Goal: Task Accomplishment & Management: Manage account settings

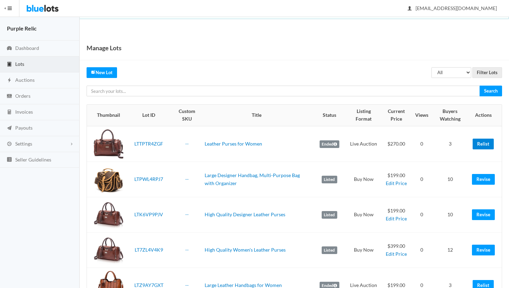
click at [480, 143] on link "Relist" at bounding box center [483, 143] width 21 height 11
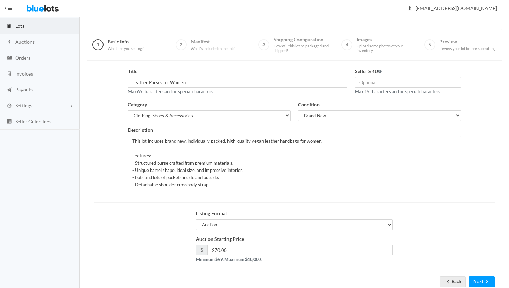
scroll to position [59, 0]
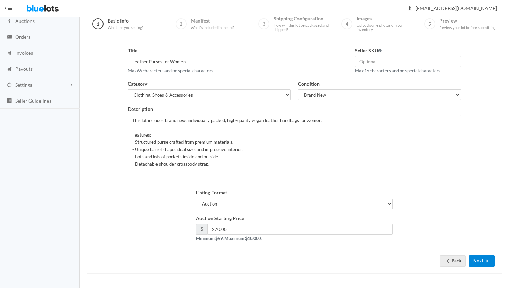
click at [482, 261] on button "Next" at bounding box center [482, 260] width 26 height 11
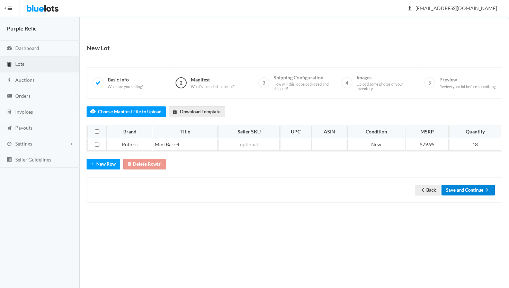
click at [464, 191] on button "Save and Continue" at bounding box center [467, 190] width 53 height 11
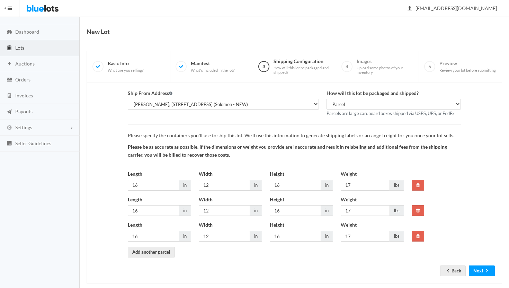
scroll to position [26, 0]
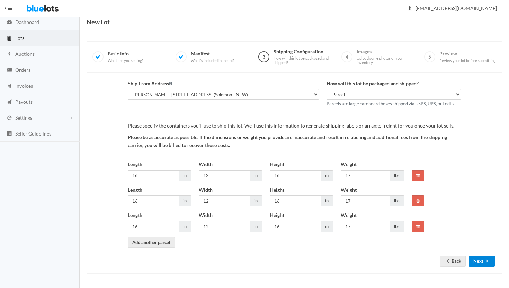
click at [486, 260] on icon "arrow forward" at bounding box center [486, 261] width 7 height 6
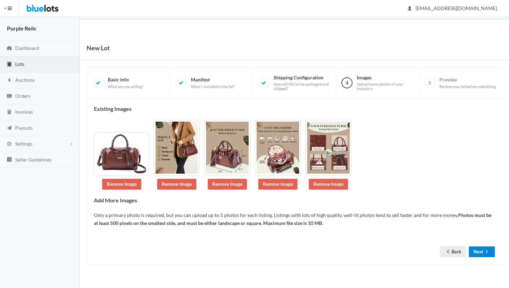
click at [486, 252] on icon "arrow forward" at bounding box center [486, 252] width 7 height 6
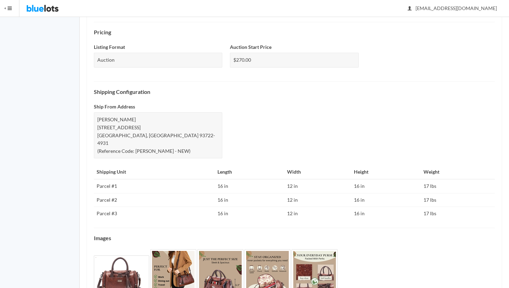
scroll to position [267, 0]
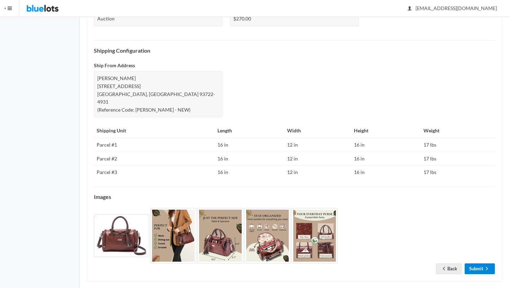
click at [482, 263] on link "Submit" at bounding box center [480, 268] width 30 height 11
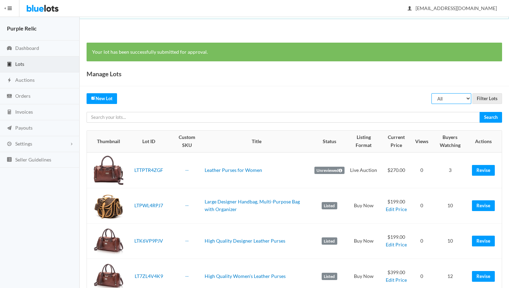
click at [445, 98] on select "All Draft Unreviewed Rejected Scheduled Listed Sold Ended" at bounding box center [451, 98] width 40 height 11
select select "ended"
click at [432, 93] on select "All Draft Unreviewed Rejected Scheduled Listed Sold Ended" at bounding box center [451, 98] width 40 height 11
click at [487, 99] on input "Filter Lots" at bounding box center [487, 98] width 30 height 11
